Goal: Information Seeking & Learning: Learn about a topic

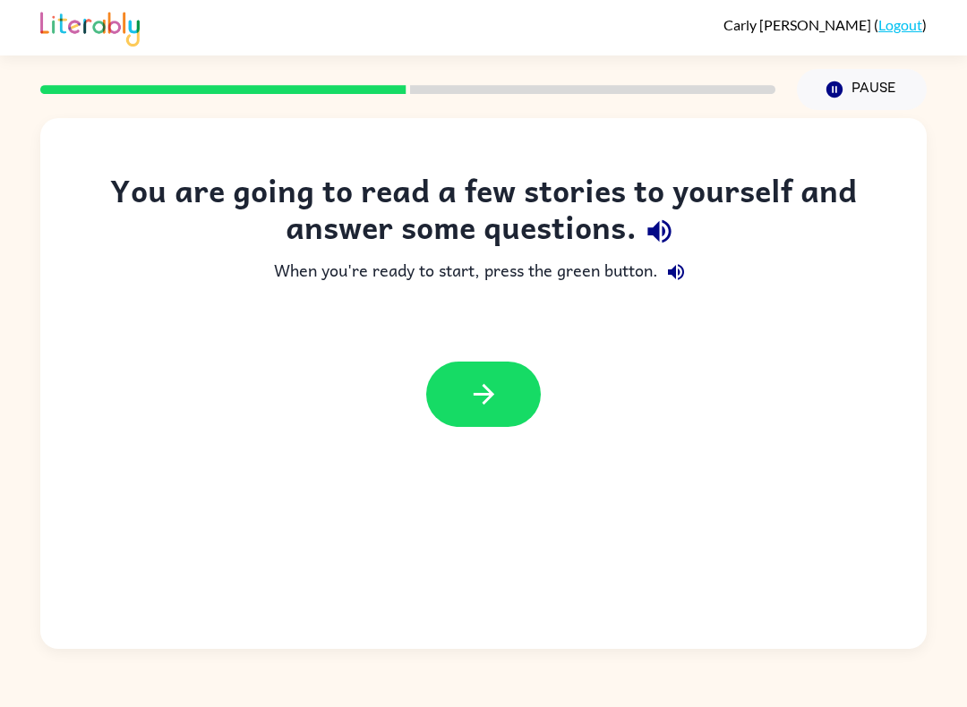
click at [496, 391] on icon "button" at bounding box center [483, 394] width 31 height 31
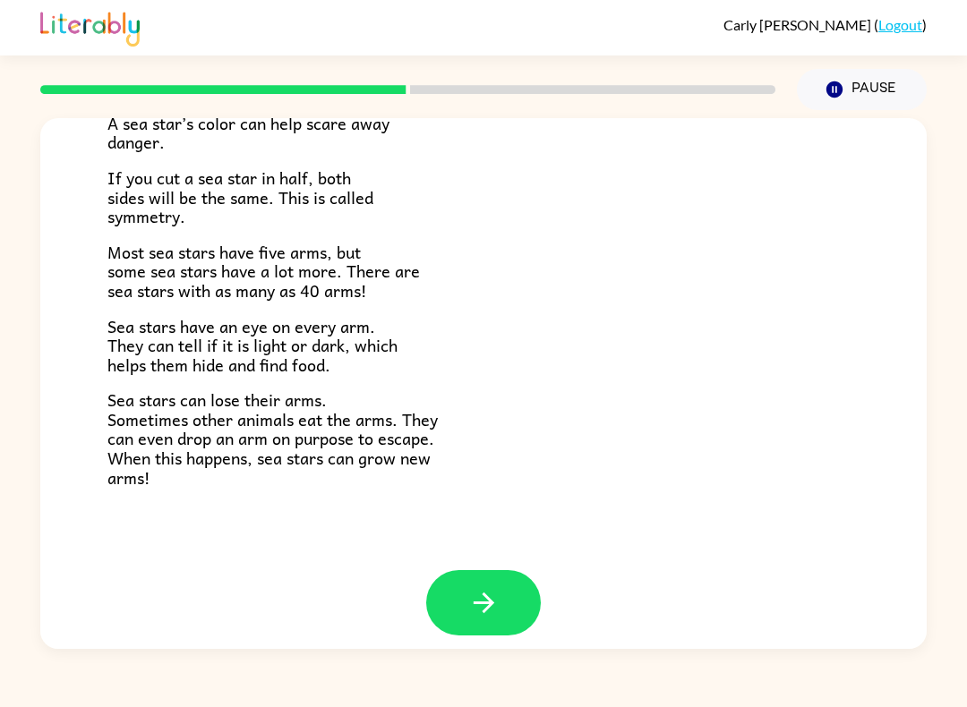
scroll to position [481, 0]
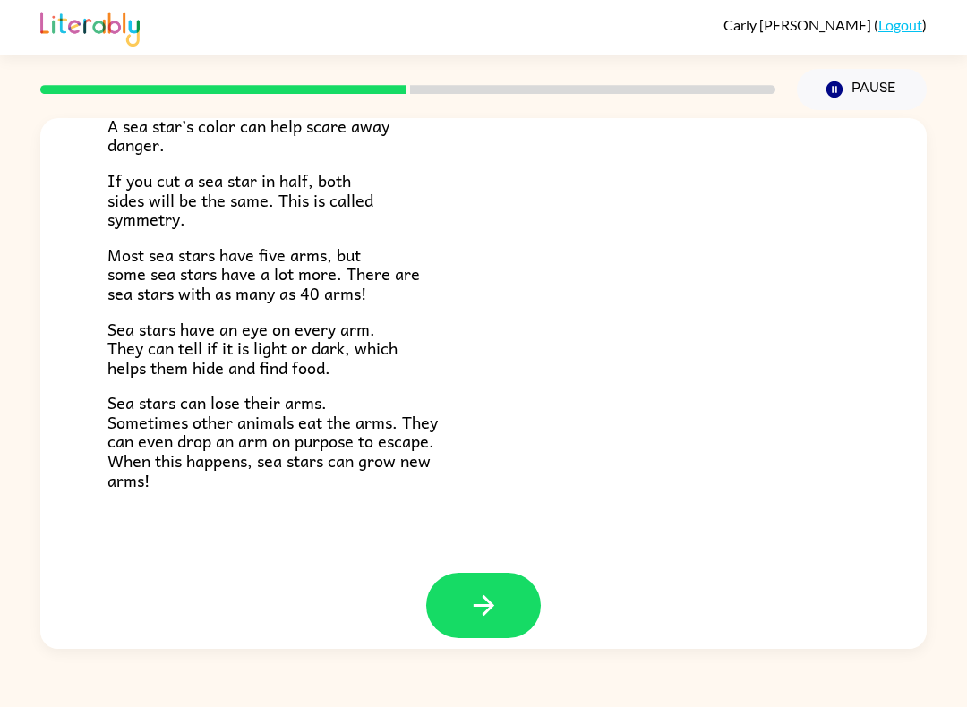
click at [515, 591] on button "button" at bounding box center [483, 605] width 115 height 65
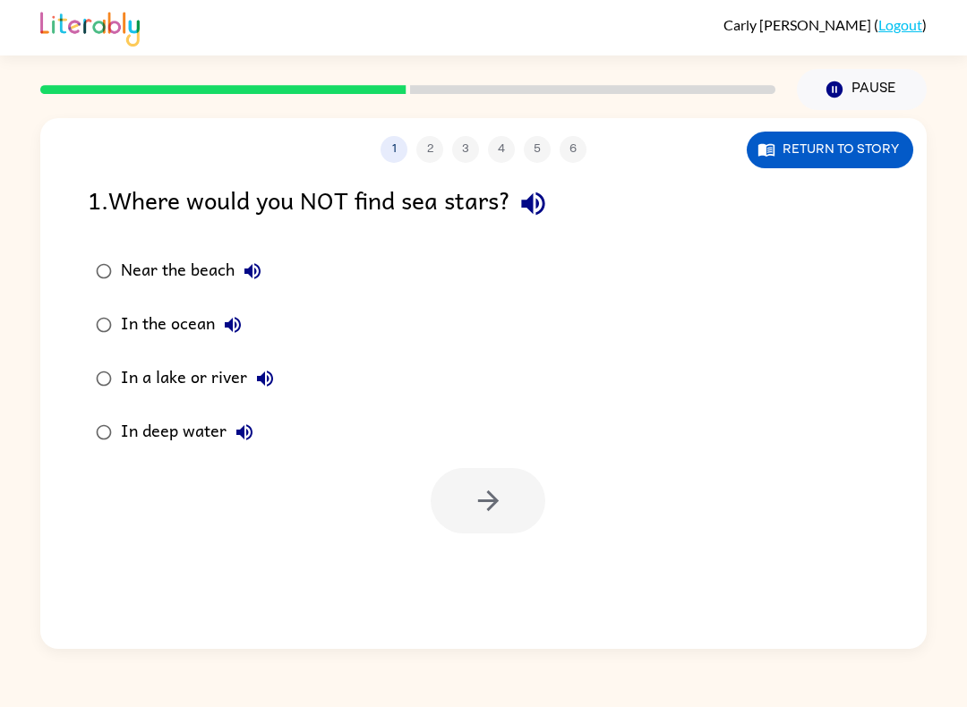
scroll to position [0, 0]
click at [498, 517] on icon "button" at bounding box center [488, 500] width 31 height 31
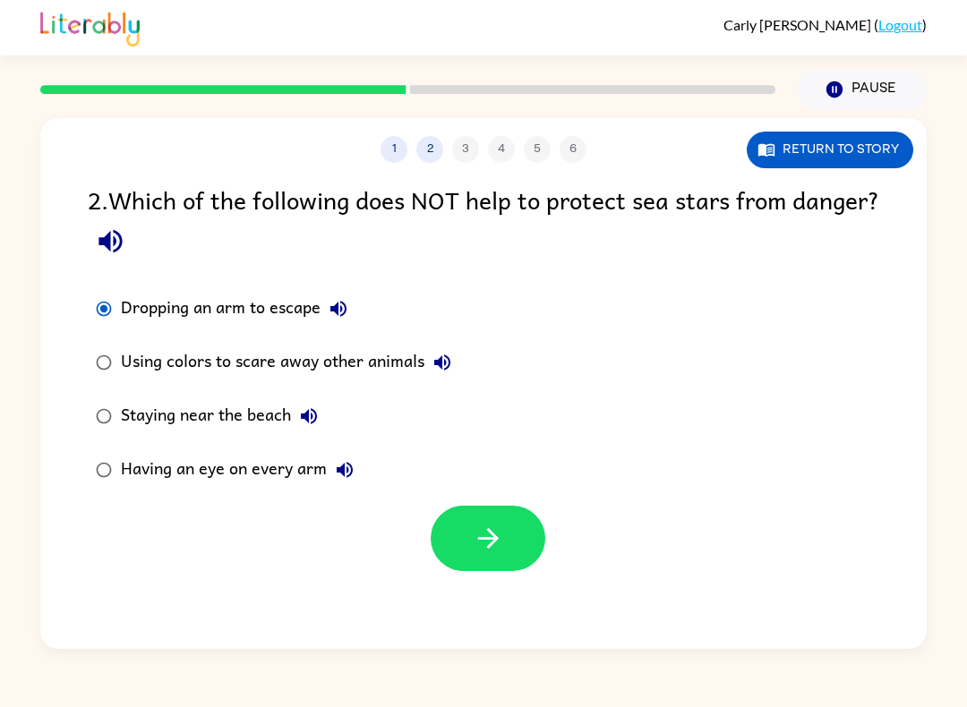
click at [502, 540] on icon "button" at bounding box center [488, 538] width 31 height 31
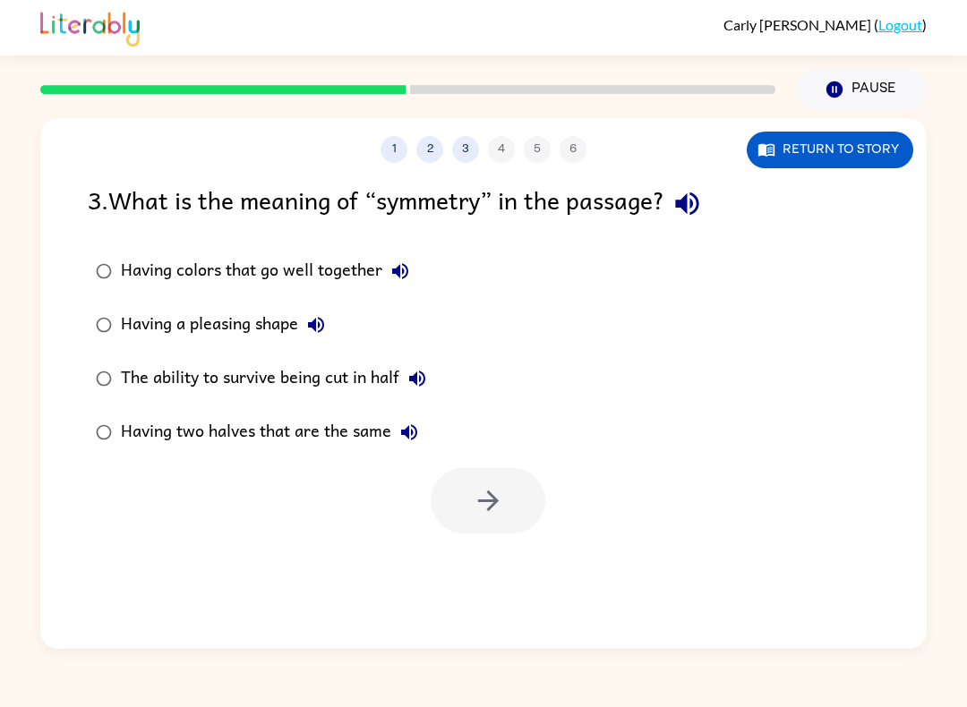
click at [415, 262] on button "Having colors that go well together" at bounding box center [400, 271] width 36 height 36
click at [491, 523] on div at bounding box center [488, 500] width 115 height 65
click at [493, 501] on div at bounding box center [488, 500] width 115 height 65
click at [526, 500] on button "button" at bounding box center [488, 500] width 115 height 65
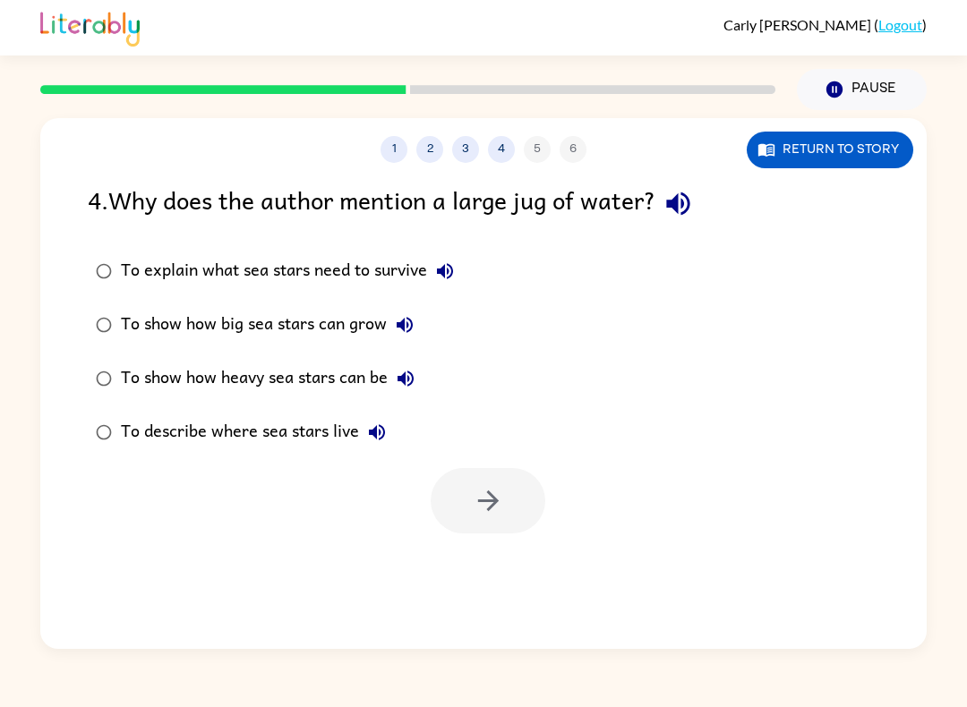
click at [92, 450] on label "To describe where sea stars live" at bounding box center [275, 433] width 394 height 54
click at [489, 518] on button "button" at bounding box center [488, 500] width 115 height 65
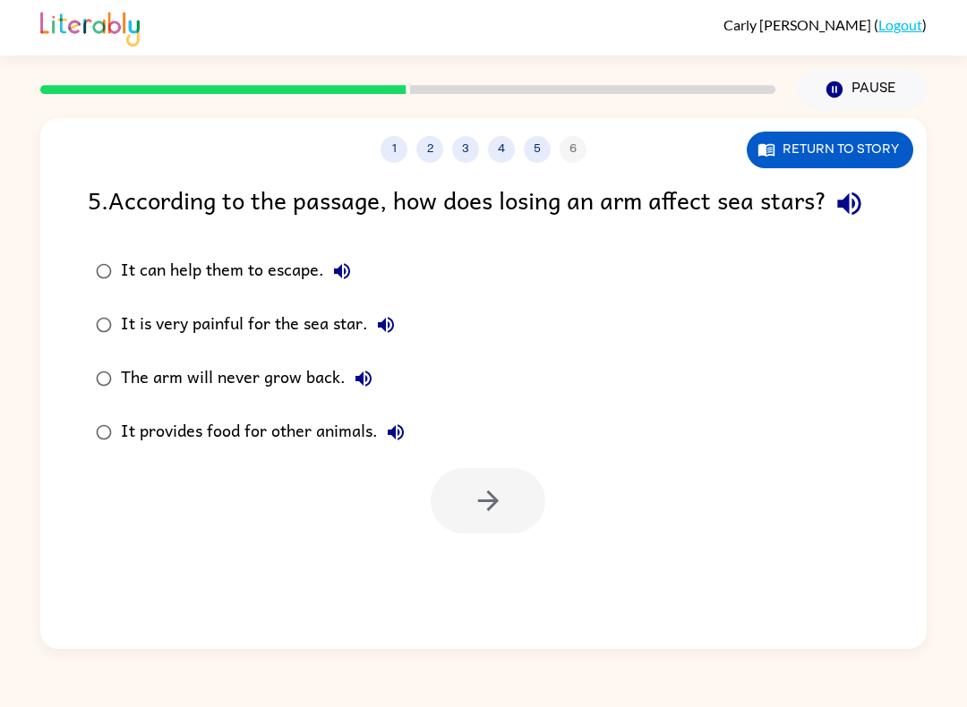
click at [508, 534] on div at bounding box center [488, 500] width 115 height 65
click at [494, 511] on icon "button" at bounding box center [487, 501] width 21 height 21
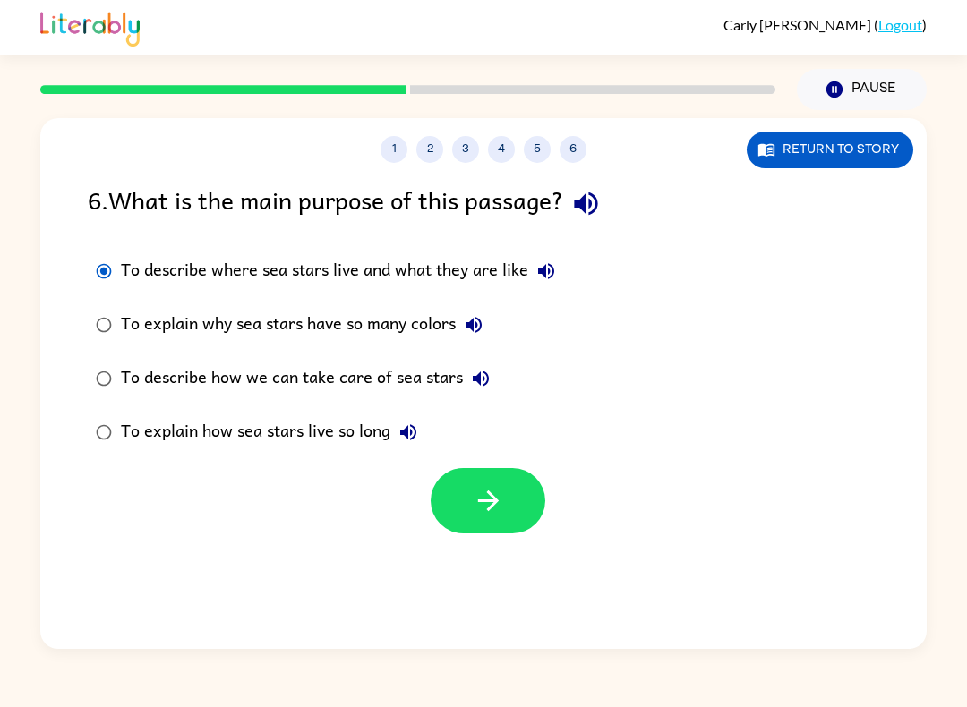
click at [432, 527] on div at bounding box center [488, 500] width 115 height 65
click at [511, 469] on button "button" at bounding box center [488, 500] width 115 height 65
